Goal: Task Accomplishment & Management: Manage account settings

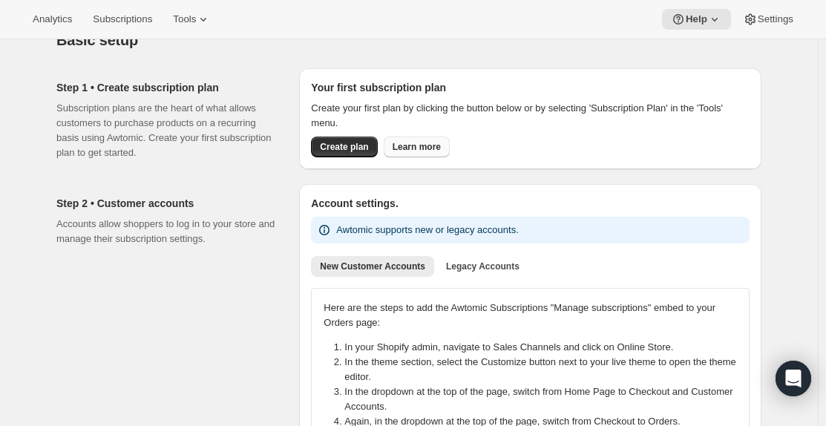
scroll to position [74, 0]
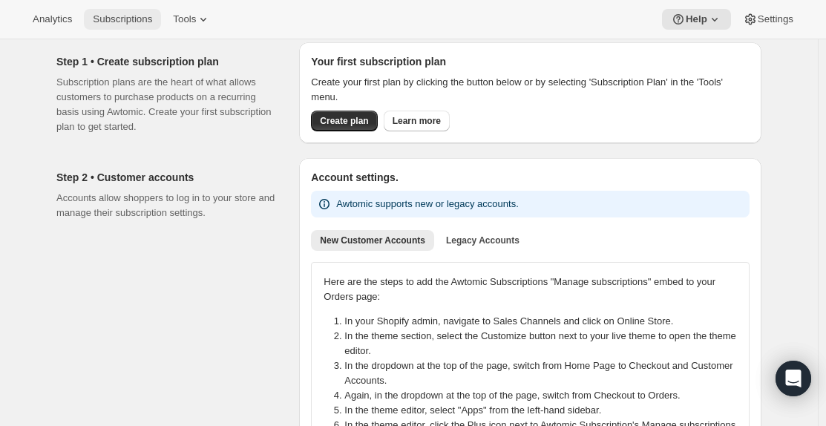
click at [125, 21] on span "Subscriptions" at bounding box center [122, 19] width 59 height 12
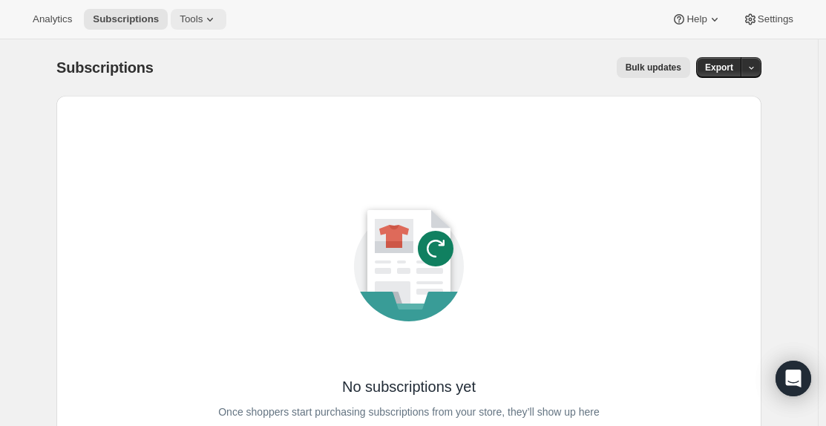
click at [185, 22] on span "Tools" at bounding box center [191, 19] width 23 height 12
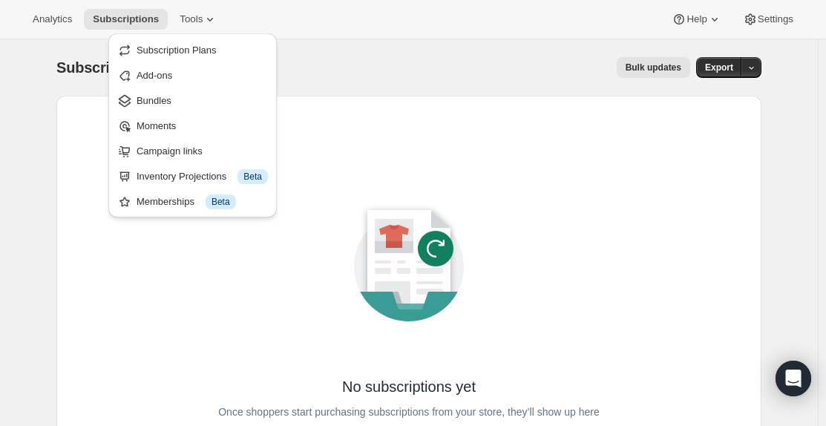
click at [178, 93] on span "Bundles" at bounding box center [201, 100] width 131 height 15
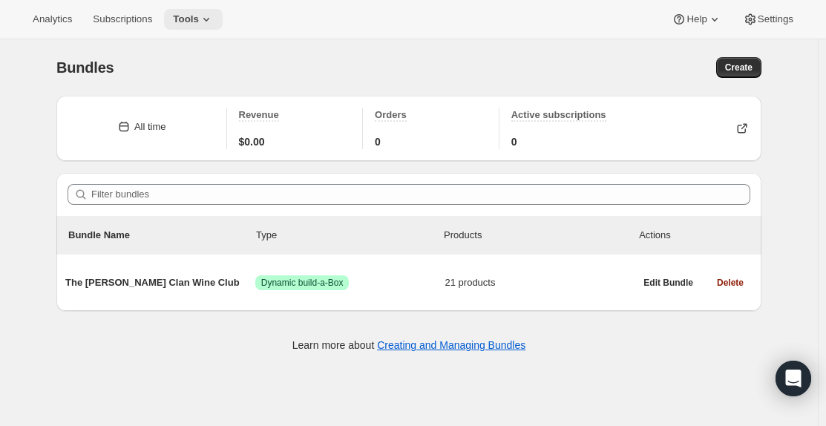
click at [188, 22] on span "Tools" at bounding box center [186, 19] width 26 height 12
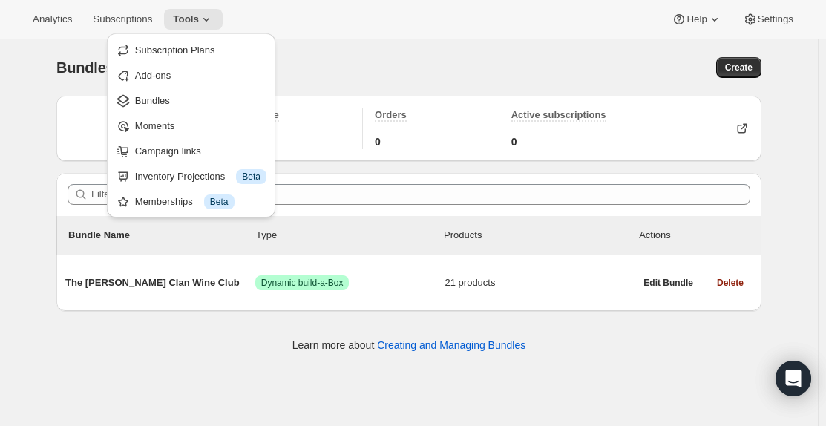
click at [599, 41] on div "Bundles. This page is ready Bundles Create" at bounding box center [408, 67] width 705 height 56
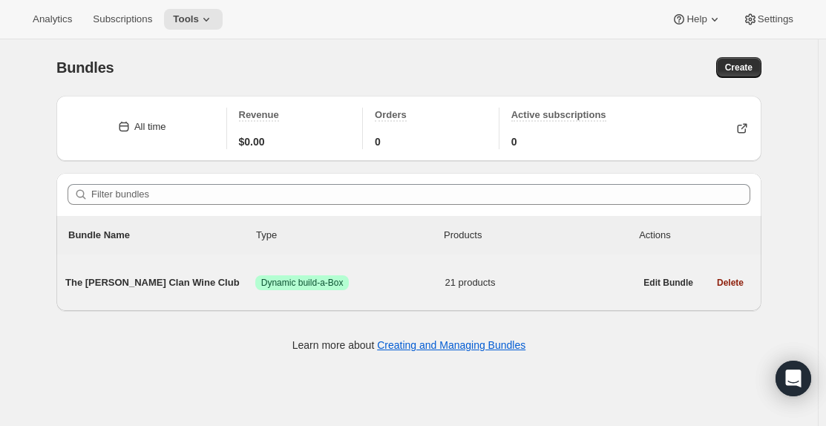
click at [145, 275] on span "The [PERSON_NAME] Clan Wine Club" at bounding box center [160, 282] width 190 height 15
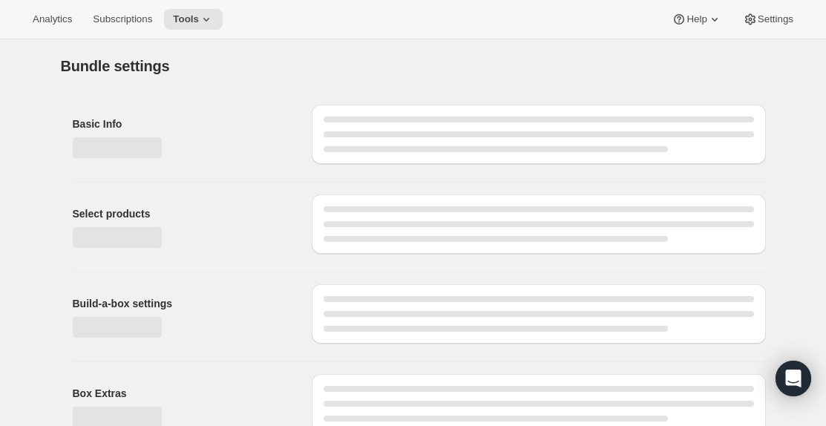
type input "The [PERSON_NAME] Clan Wine Club"
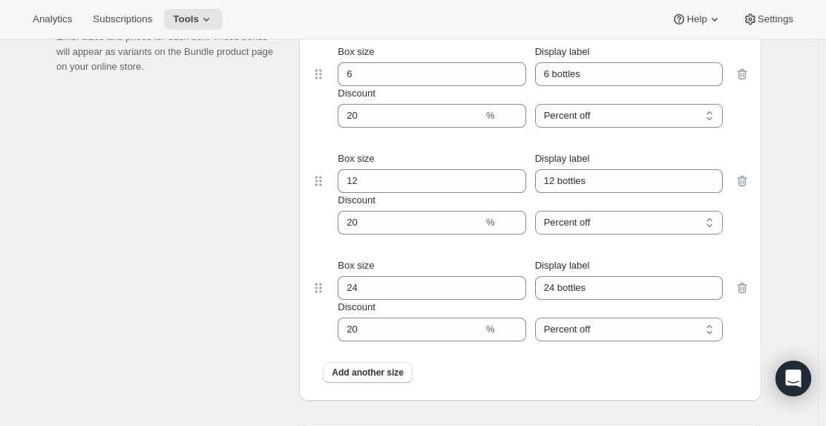
scroll to position [1418, 0]
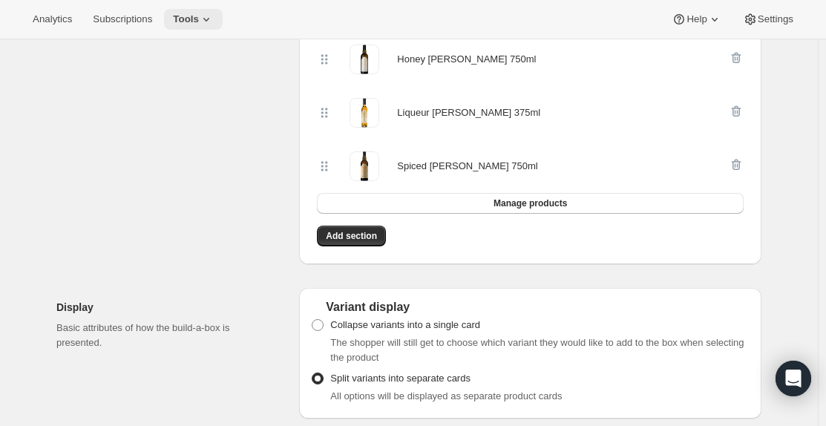
click at [199, 19] on icon at bounding box center [206, 19] width 15 height 15
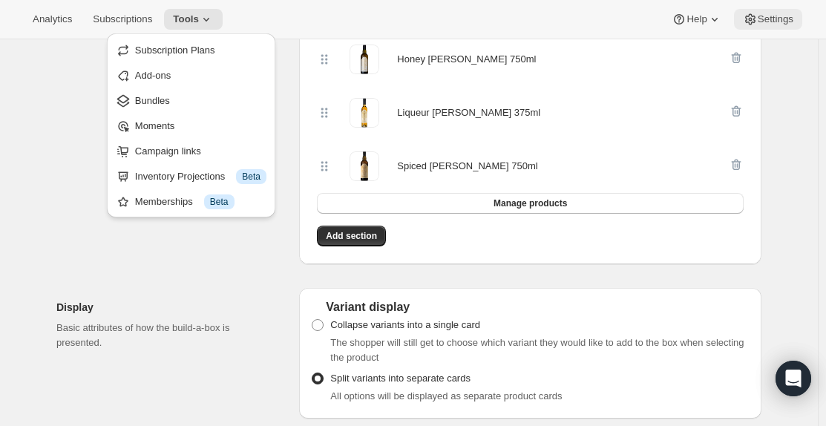
click at [765, 22] on span "Settings" at bounding box center [775, 19] width 36 height 12
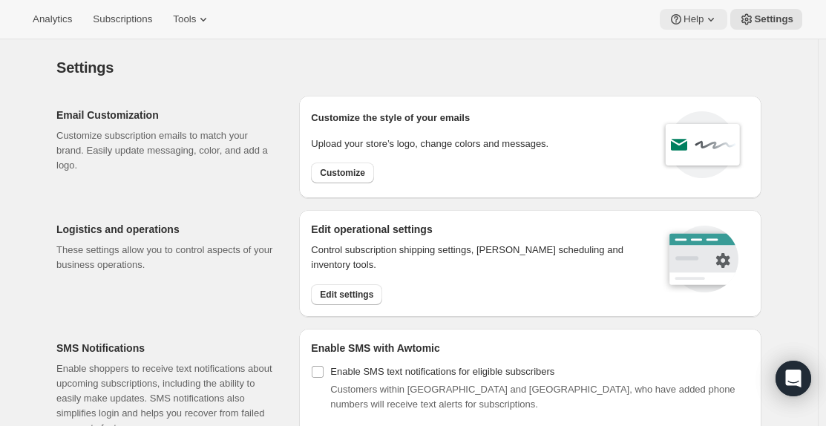
click at [706, 19] on icon at bounding box center [710, 19] width 15 height 15
